Goal: Information Seeking & Learning: Find specific page/section

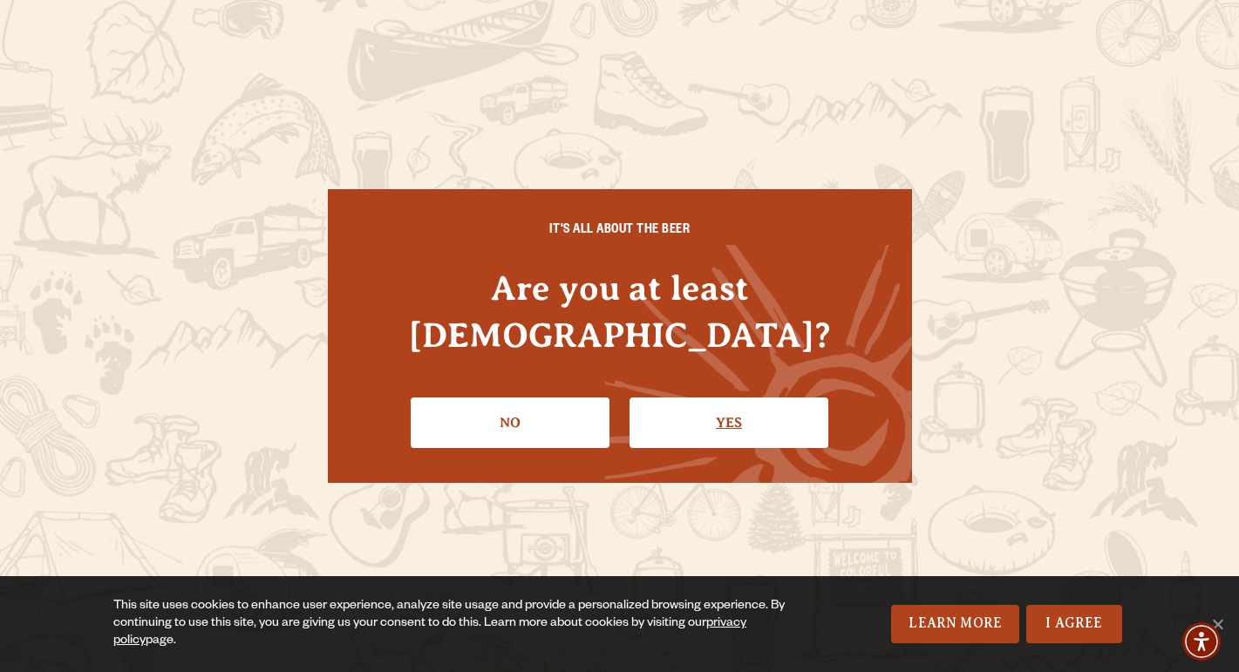
click at [712, 403] on link "Yes" at bounding box center [729, 423] width 199 height 51
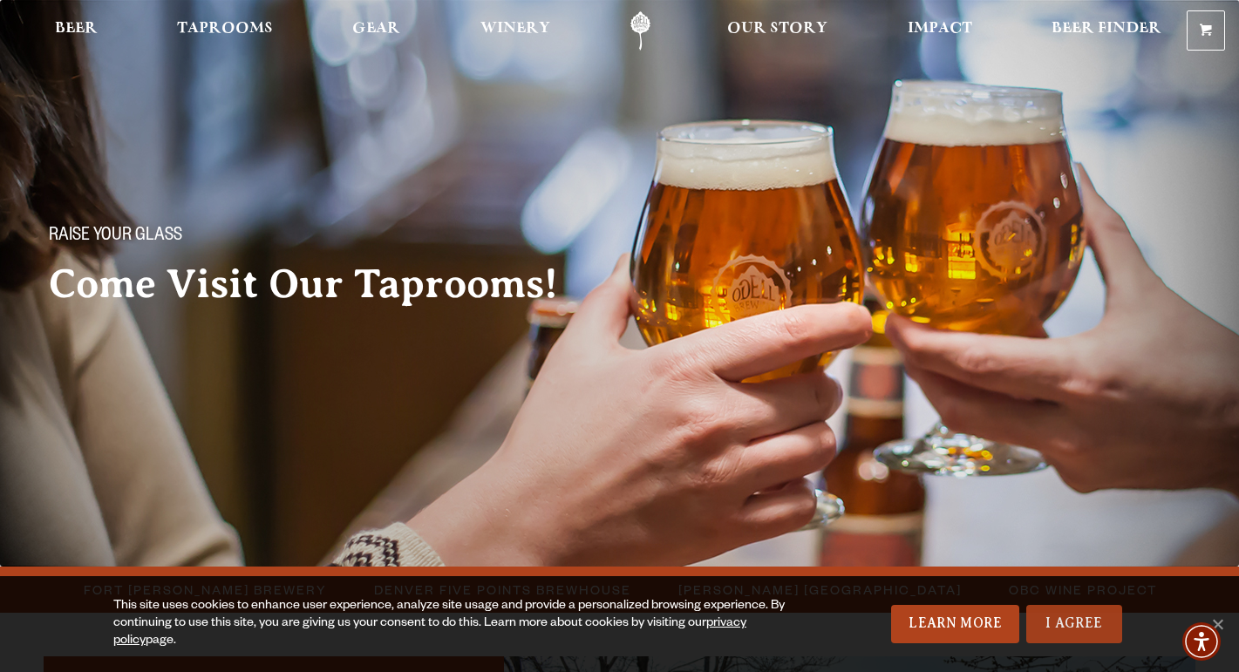
click at [1037, 605] on link "I Agree" at bounding box center [1075, 624] width 96 height 38
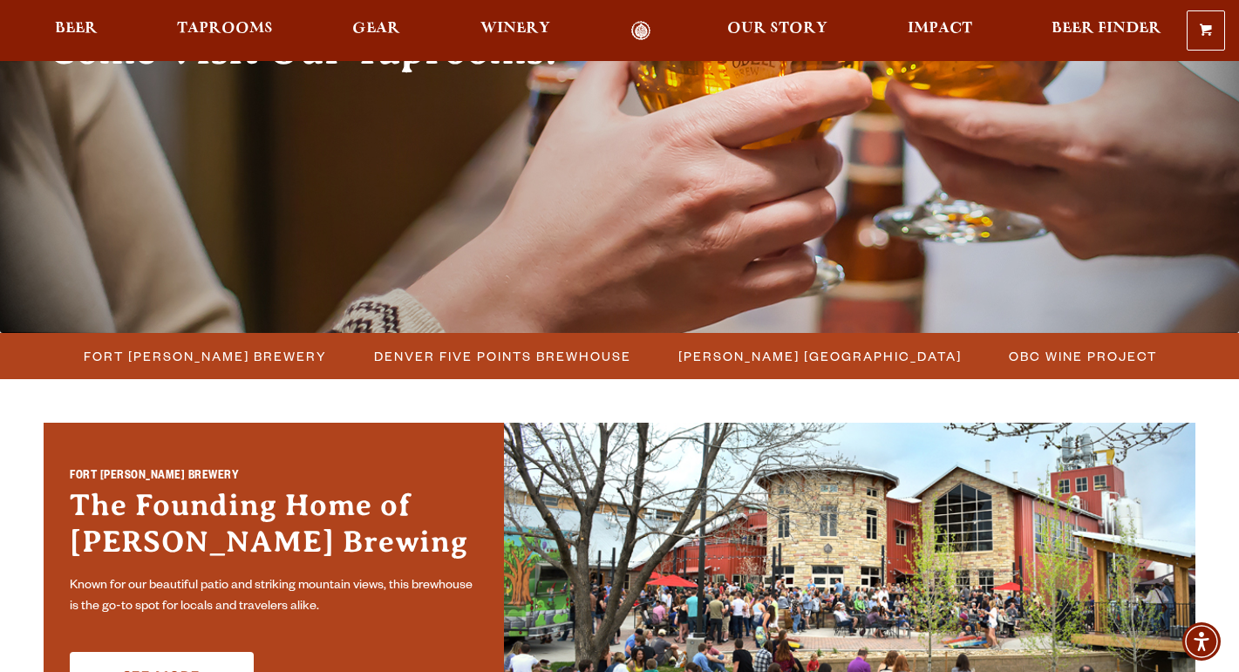
scroll to position [242, 0]
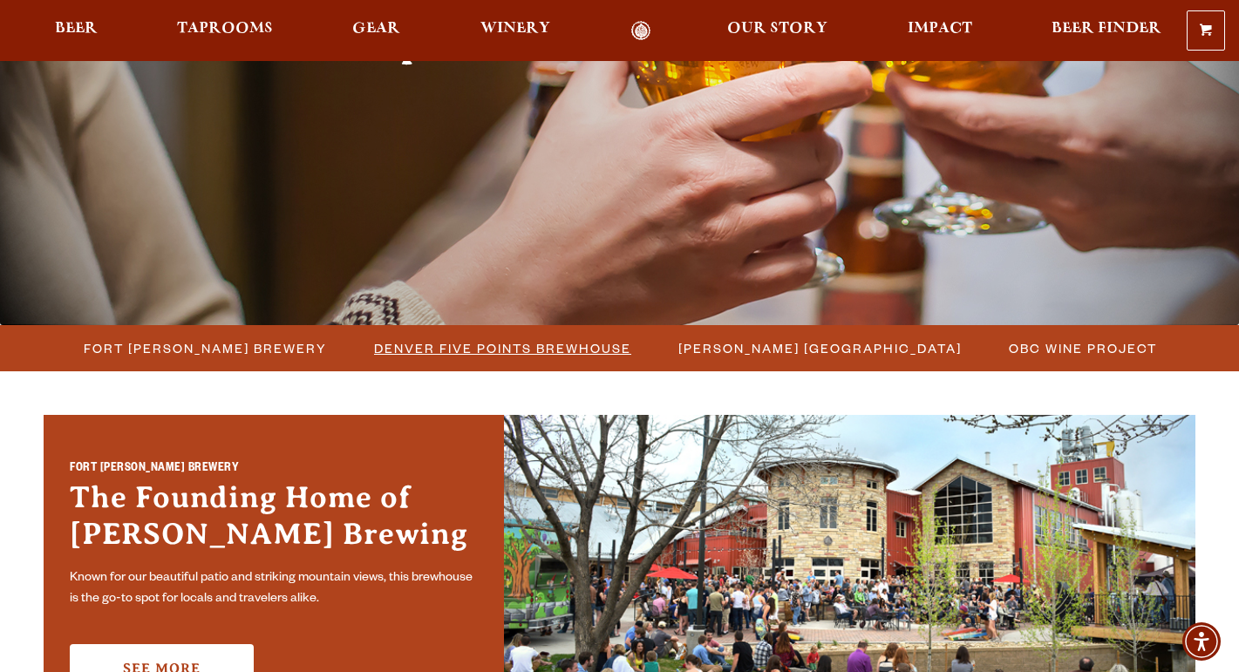
click at [496, 352] on span "Denver Five Points Brewhouse" at bounding box center [502, 348] width 257 height 25
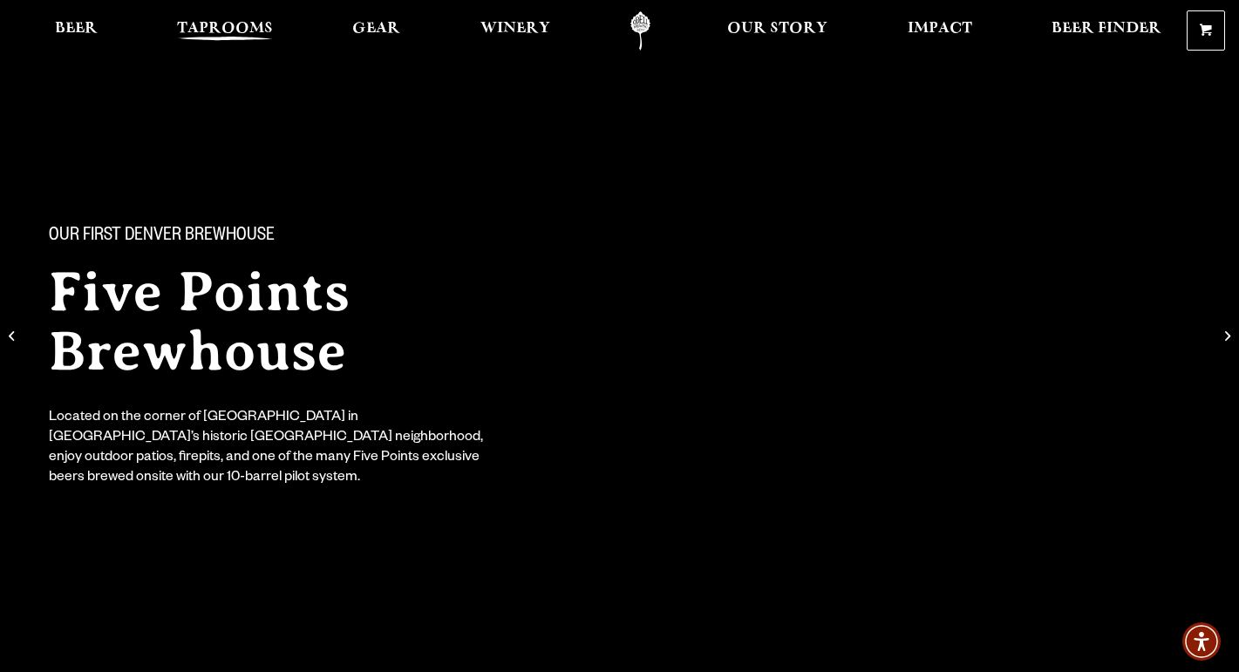
click at [234, 24] on span "Taprooms" at bounding box center [225, 29] width 96 height 14
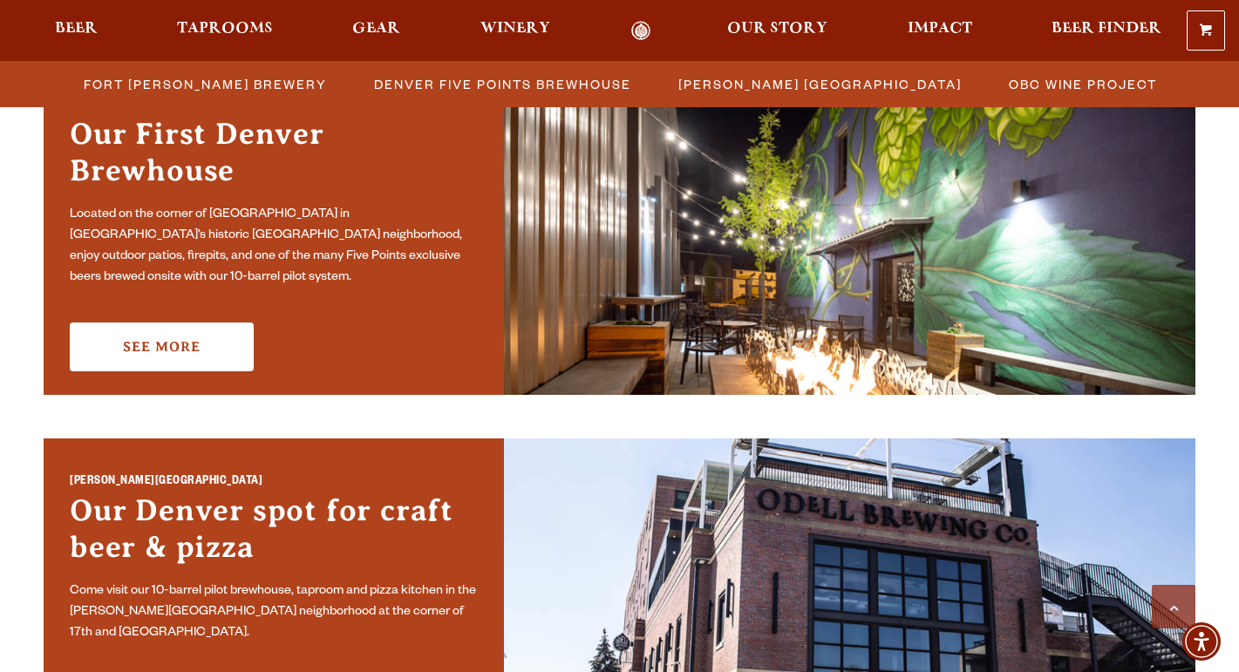
scroll to position [950, 0]
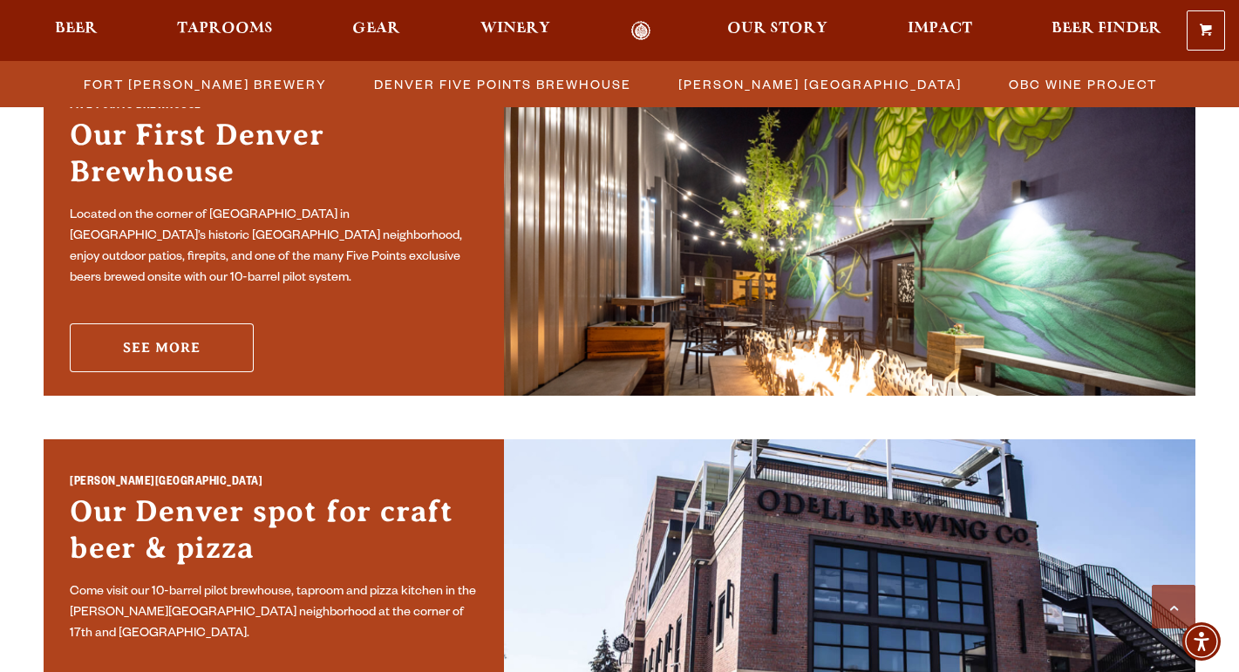
click at [194, 336] on link "See More" at bounding box center [162, 348] width 184 height 49
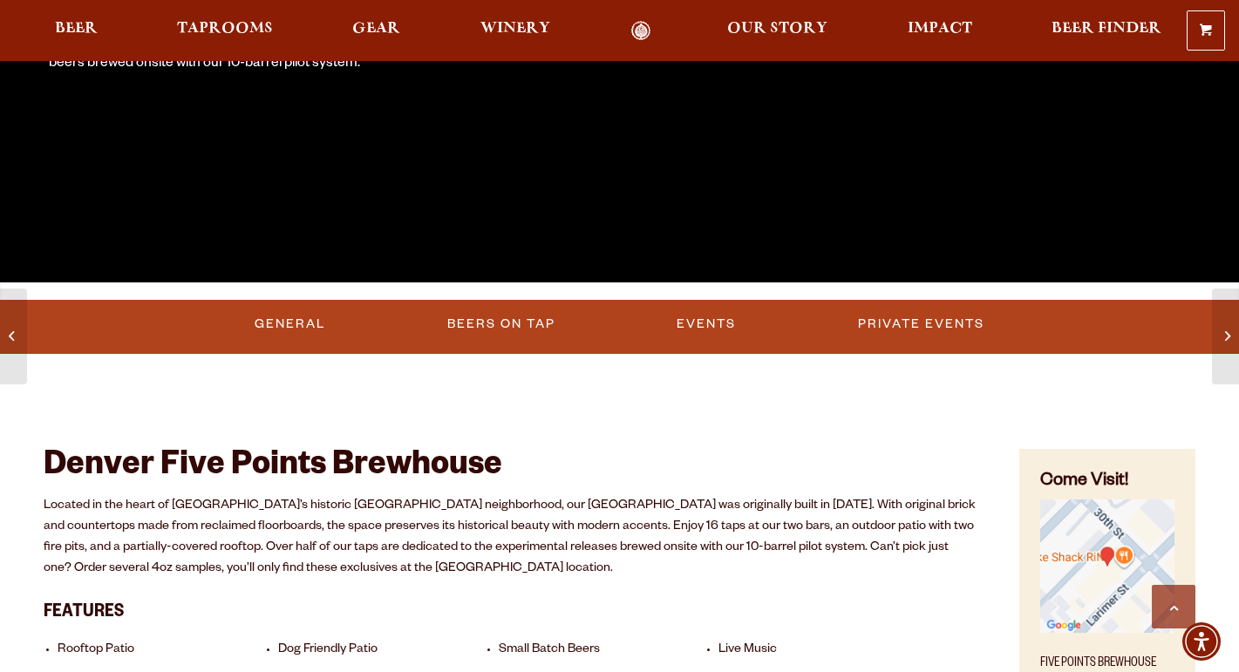
scroll to position [206, 0]
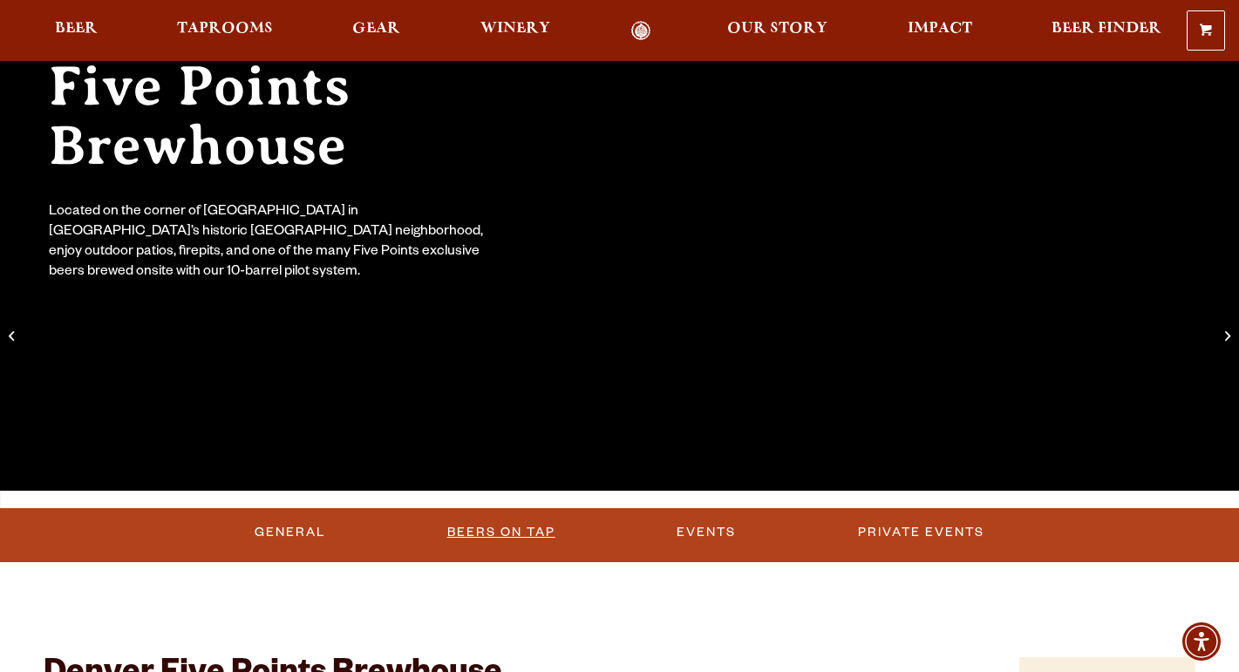
click at [497, 542] on link "Beers on Tap" at bounding box center [501, 533] width 122 height 40
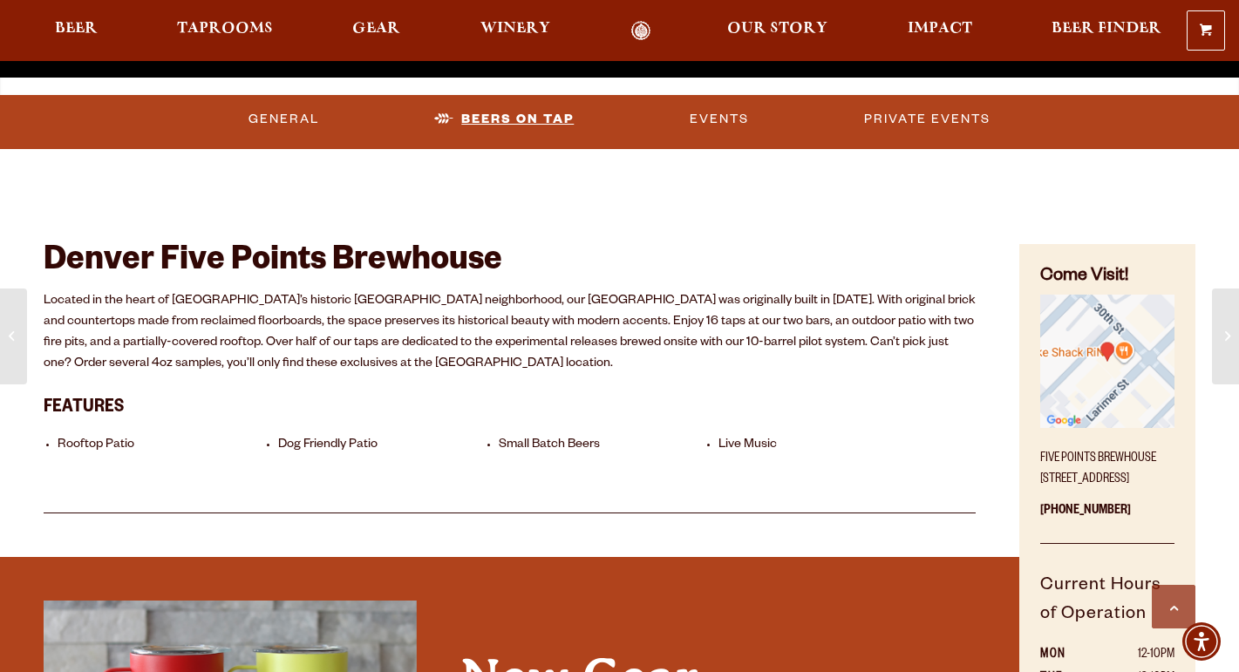
scroll to position [636, 0]
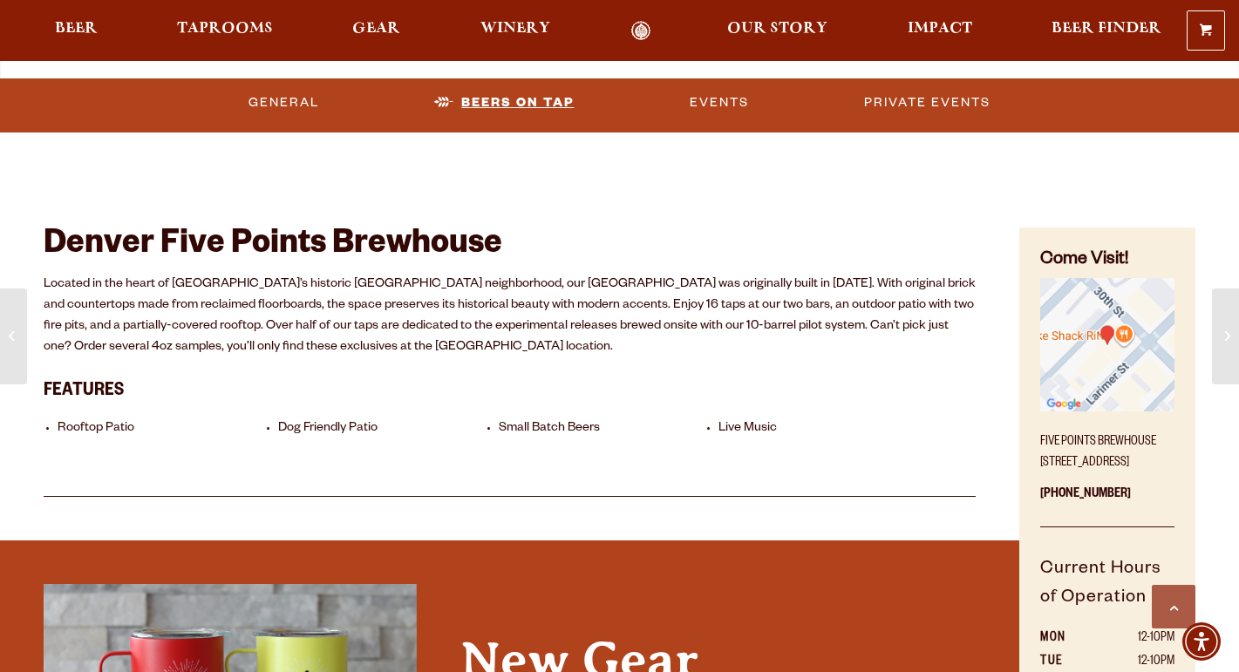
click at [489, 110] on link "Beers on Tap" at bounding box center [504, 103] width 154 height 40
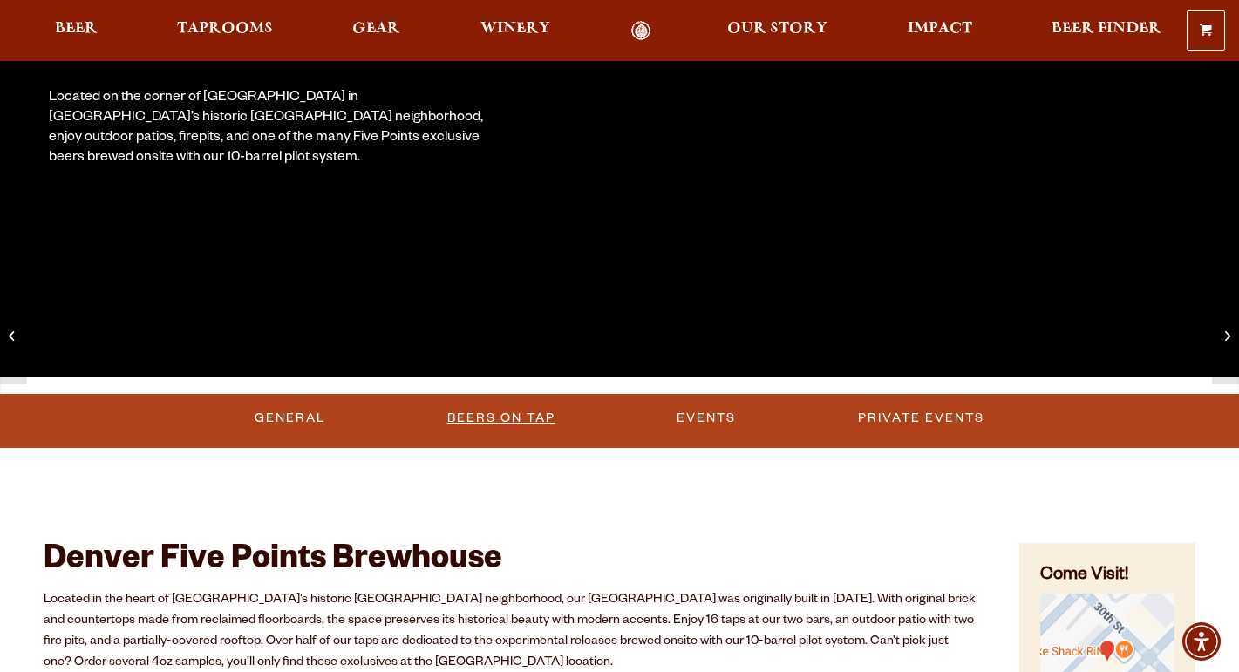
scroll to position [260, 0]
